Goal: Transaction & Acquisition: Purchase product/service

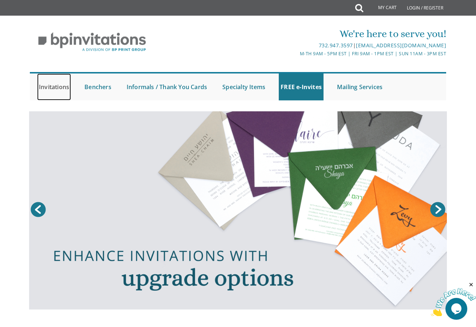
click at [49, 84] on link "Invitations" at bounding box center [54, 87] width 34 height 27
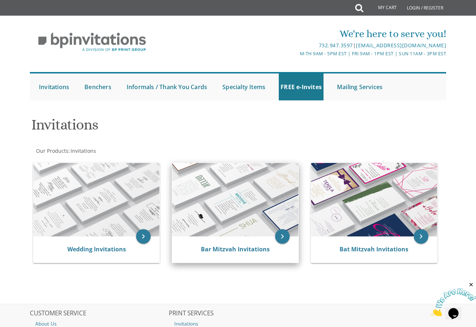
click at [267, 190] on img at bounding box center [235, 200] width 126 height 74
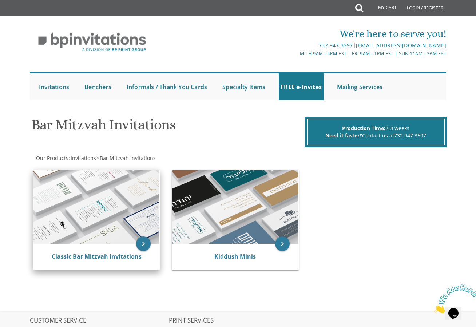
click at [104, 206] on img at bounding box center [96, 207] width 126 height 74
drag, startPoint x: 125, startPoint y: 231, endPoint x: 112, endPoint y: 239, distance: 14.7
drag, startPoint x: 112, startPoint y: 239, endPoint x: 97, endPoint y: 236, distance: 15.9
click at [97, 236] on img at bounding box center [96, 207] width 126 height 74
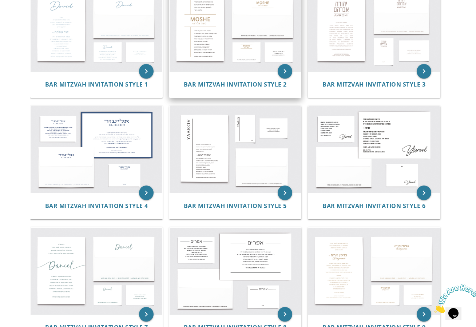
scroll to position [36, 0]
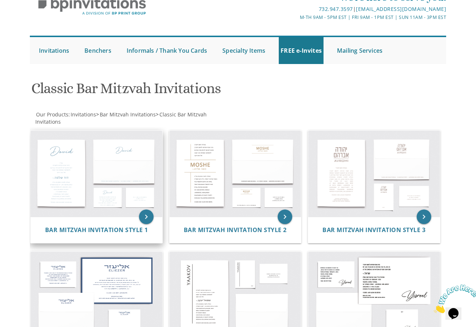
click at [122, 172] on img at bounding box center [96, 174] width 131 height 86
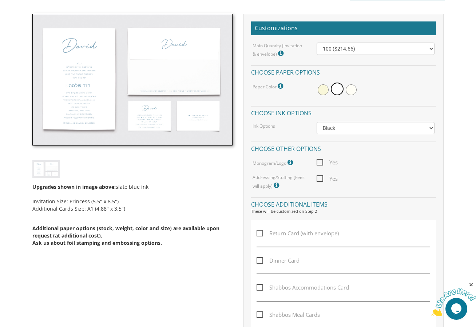
scroll to position [255, 0]
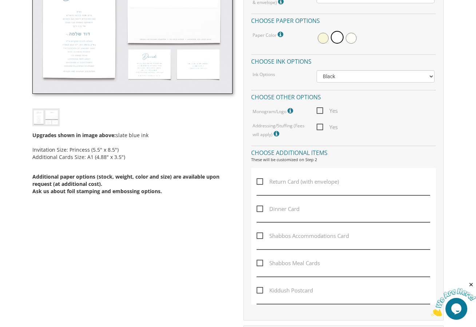
click at [290, 203] on div "Return Card (with envelope) Dinner Card Shabbos Accommodations Card Shabbos Mea…" at bounding box center [343, 236] width 185 height 136
click at [290, 208] on span "Dinner Card" at bounding box center [278, 209] width 43 height 9
click at [261, 208] on input "Dinner Card" at bounding box center [259, 208] width 5 height 5
checkbox input "true"
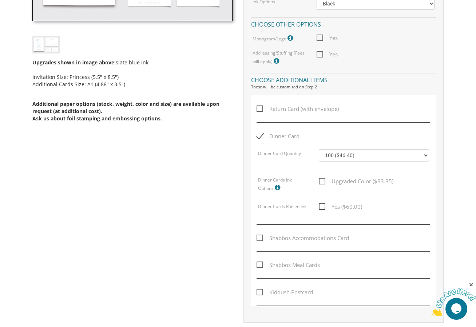
scroll to position [546, 0]
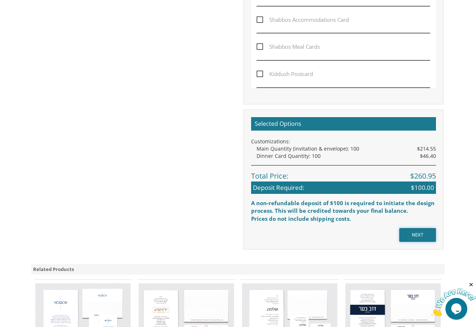
click at [406, 234] on input "NEXT" at bounding box center [417, 235] width 37 height 14
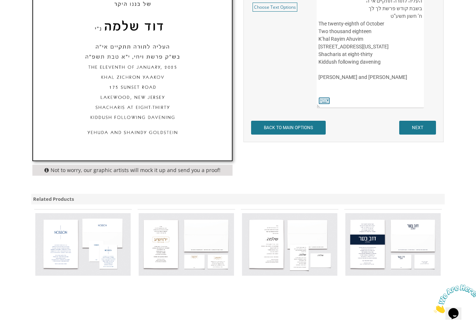
scroll to position [333, 0]
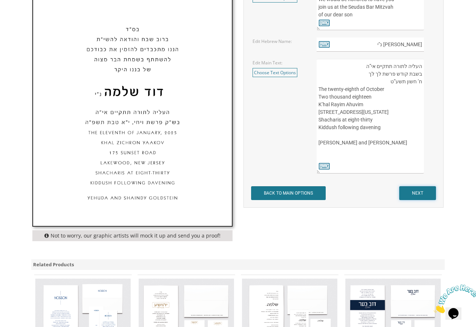
click at [423, 189] on input "NEXT" at bounding box center [417, 193] width 37 height 14
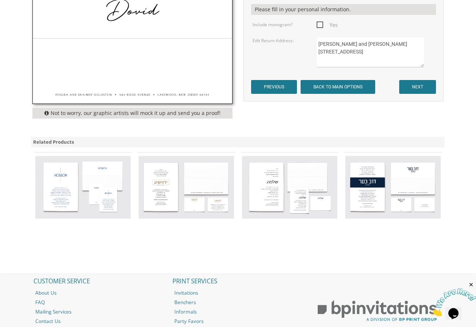
scroll to position [291, 0]
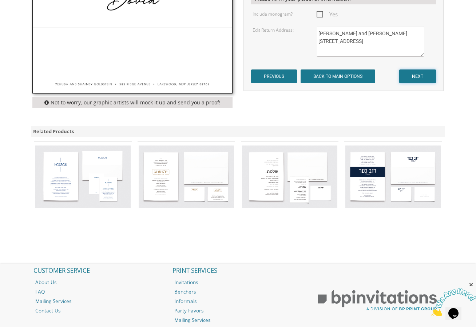
click at [425, 75] on input "NEXT" at bounding box center [417, 77] width 37 height 14
